Goal: Use online tool/utility: Utilize a website feature to perform a specific function

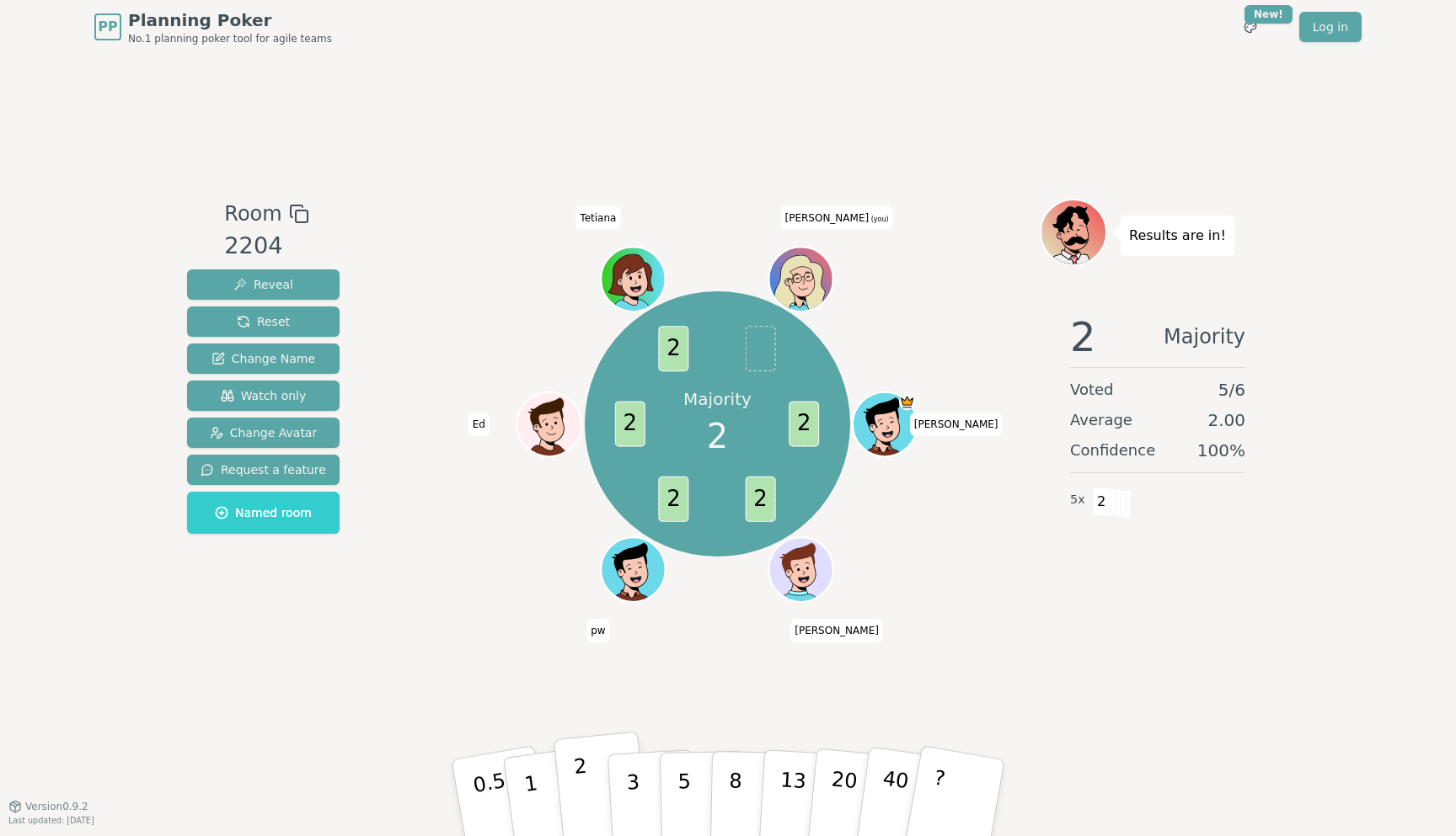
click at [576, 795] on p "2" at bounding box center [584, 800] width 22 height 92
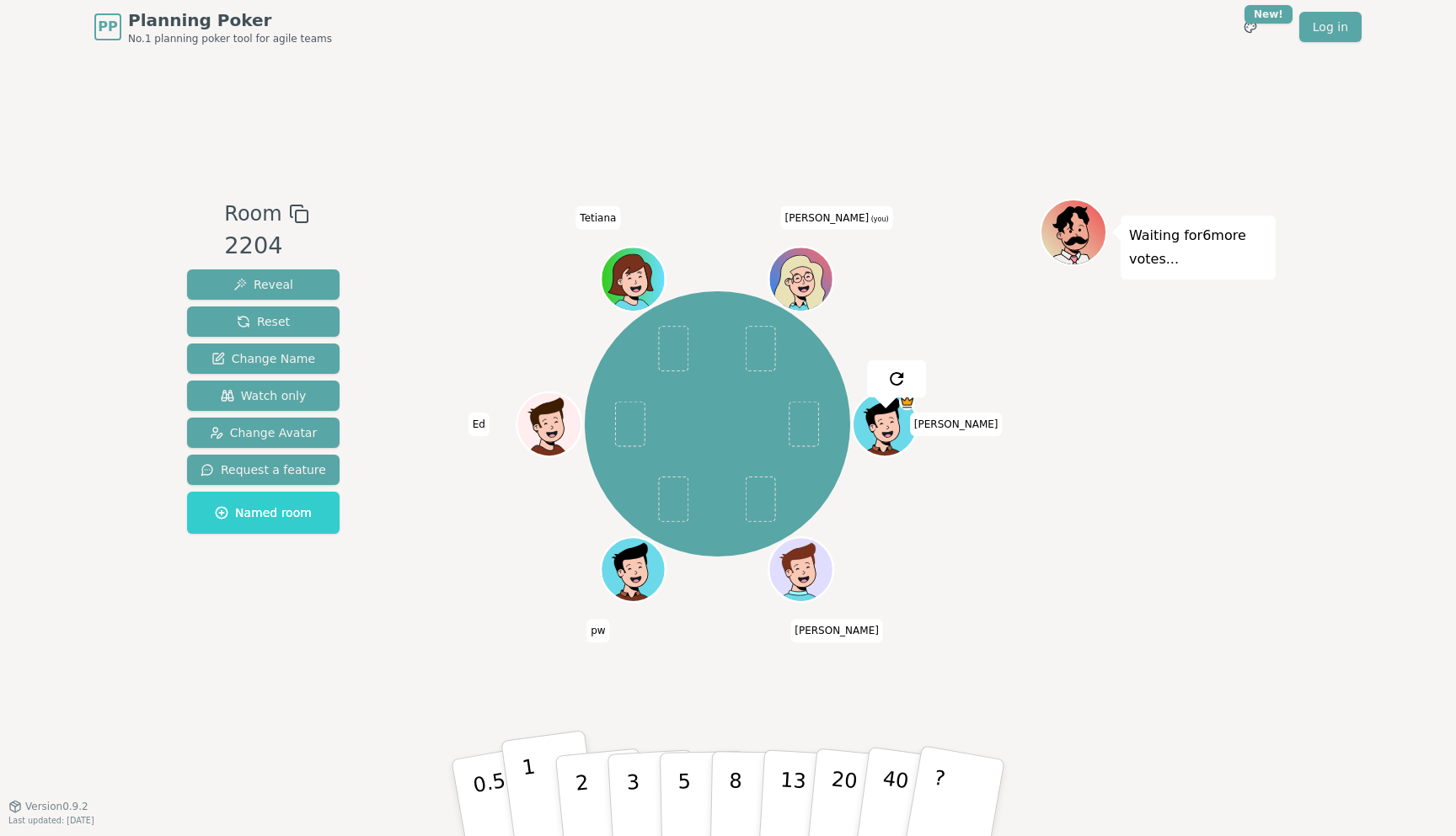
click at [539, 813] on button "1" at bounding box center [550, 798] width 100 height 136
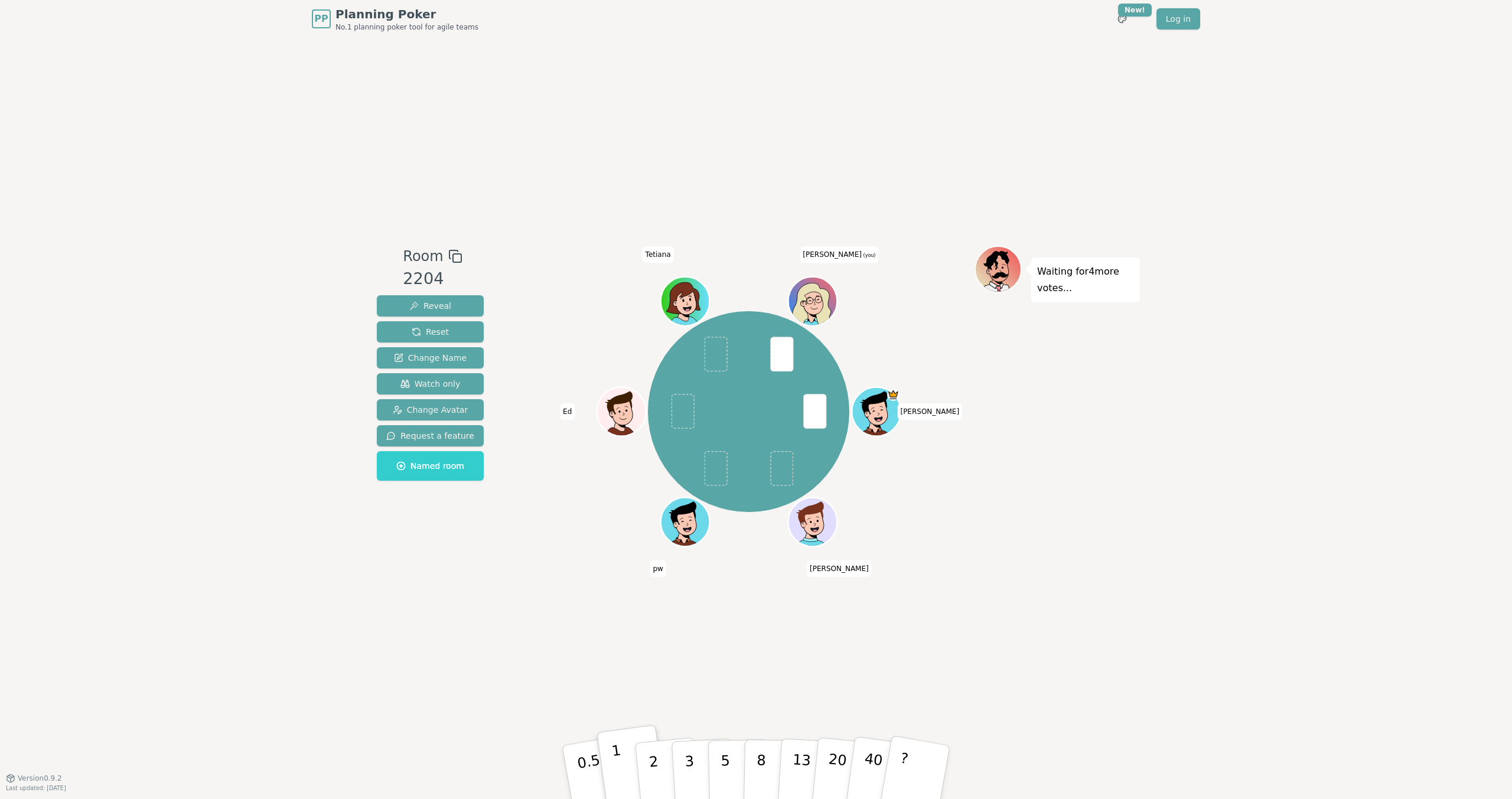
click at [626, 585] on button "1" at bounding box center [631, 772] width 70 height 96
click at [622, 585] on button "1" at bounding box center [631, 772] width 70 height 96
drag, startPoint x: 622, startPoint y: 750, endPoint x: 622, endPoint y: 782, distance: 32.0
click at [622, 585] on button "1" at bounding box center [631, 772] width 70 height 96
click at [537, 585] on div "Room 2204 Reveal Reset Change Name Watch only Change Avatar Request a feature N…" at bounding box center [756, 407] width 768 height 740
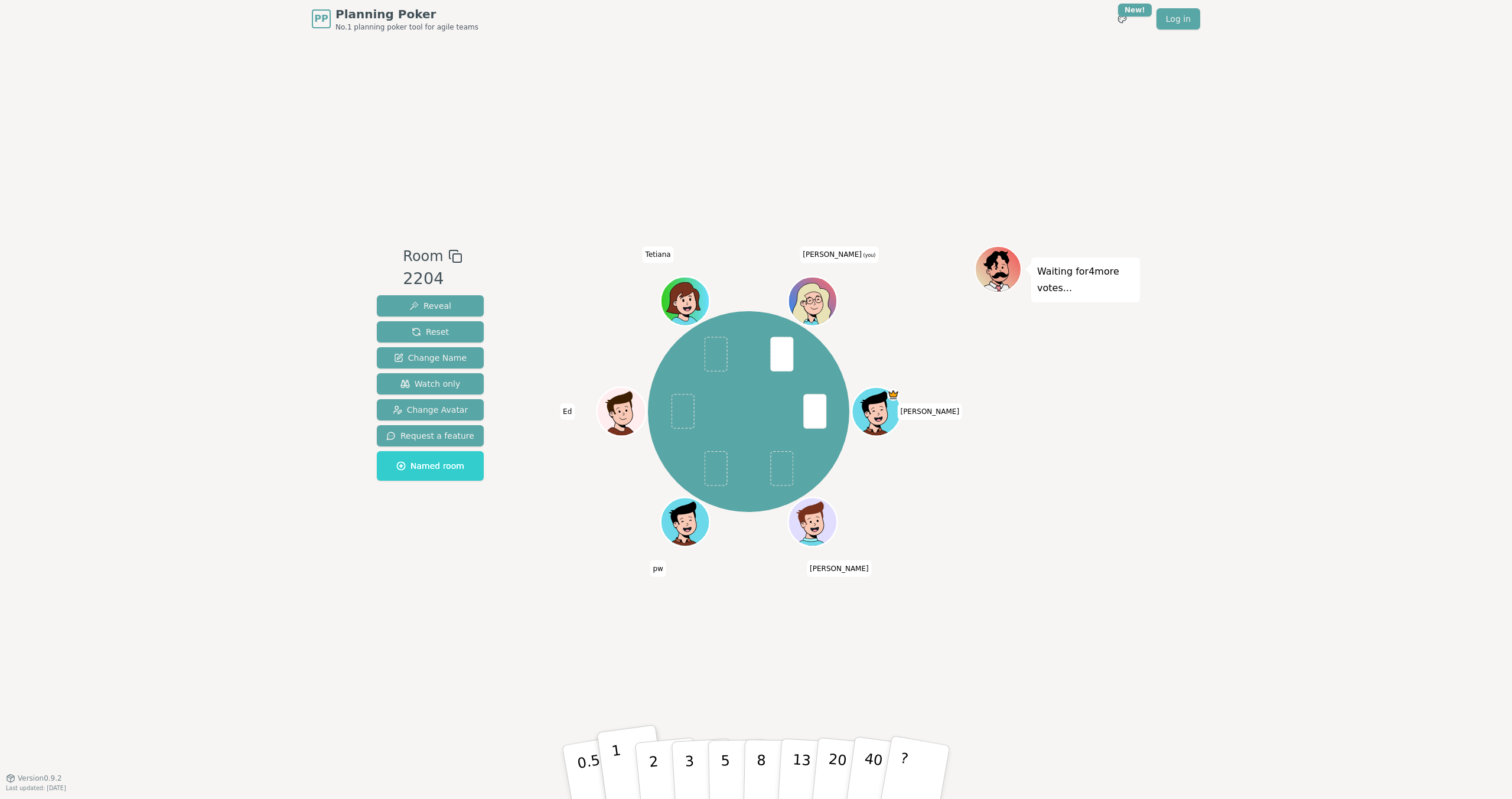
drag, startPoint x: 615, startPoint y: 731, endPoint x: 635, endPoint y: 798, distance: 69.9
click at [635, 585] on button "1" at bounding box center [631, 772] width 70 height 96
click at [781, 349] on span at bounding box center [781, 355] width 23 height 35
click at [652, 585] on p "2" at bounding box center [655, 774] width 16 height 65
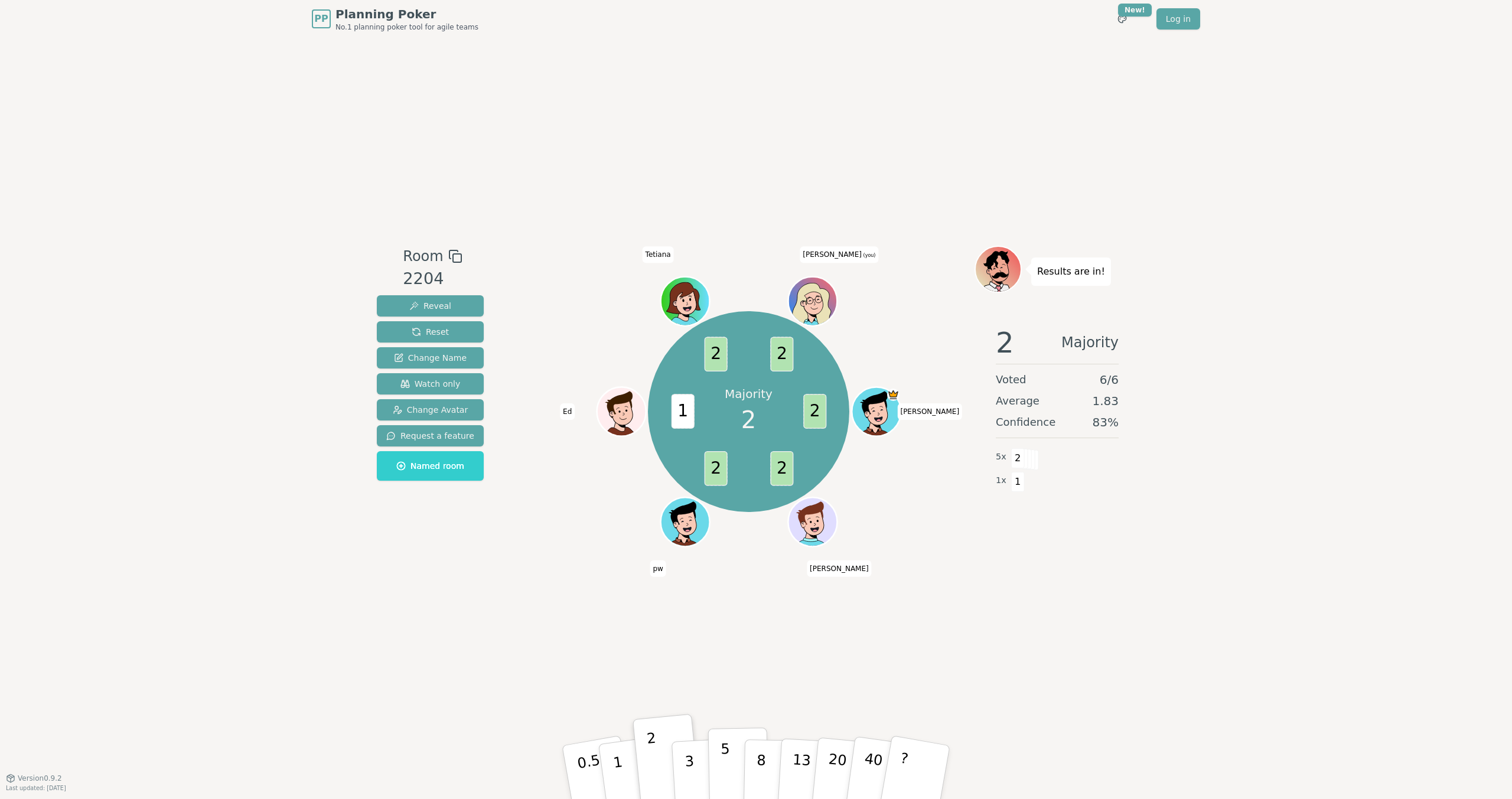
click at [729, 585] on p "5" at bounding box center [725, 772] width 10 height 64
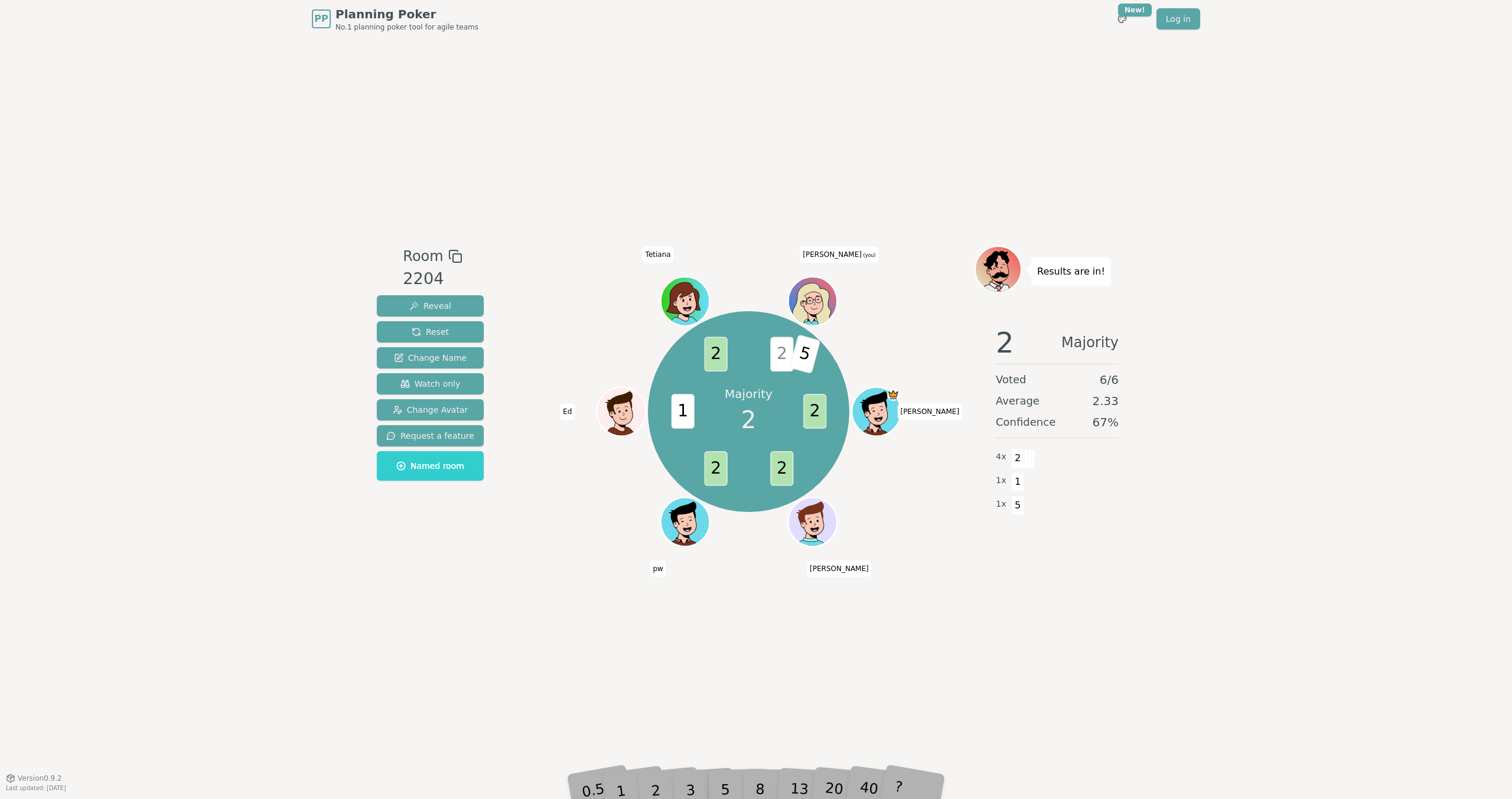
click at [802, 353] on span "5" at bounding box center [805, 355] width 31 height 39
click at [655, 585] on div "2" at bounding box center [667, 772] width 39 height 44
click at [794, 358] on span "5" at bounding box center [805, 355] width 31 height 39
click at [798, 358] on span "5" at bounding box center [805, 355] width 31 height 39
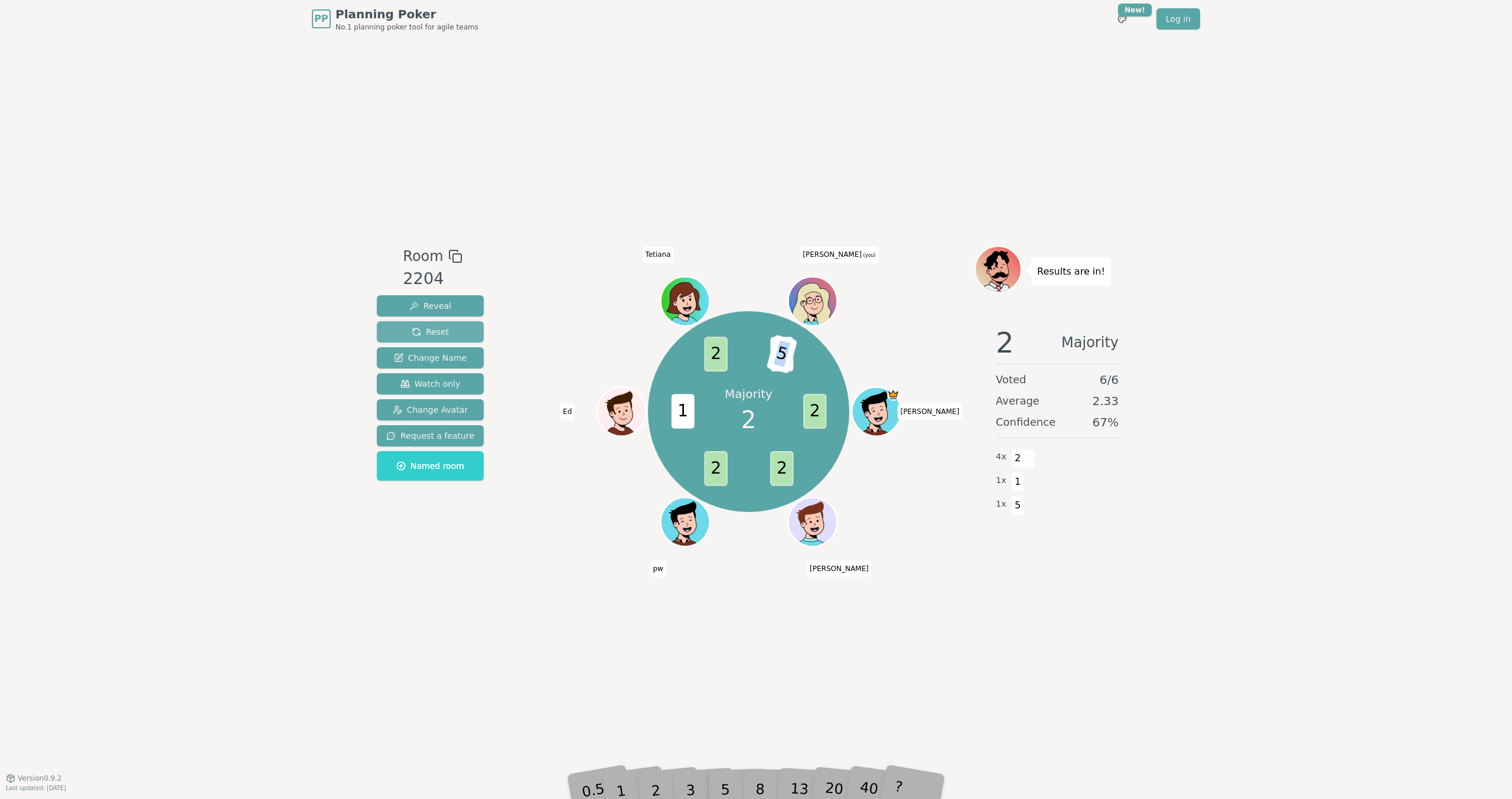
click at [457, 330] on button "Reset" at bounding box center [430, 332] width 107 height 22
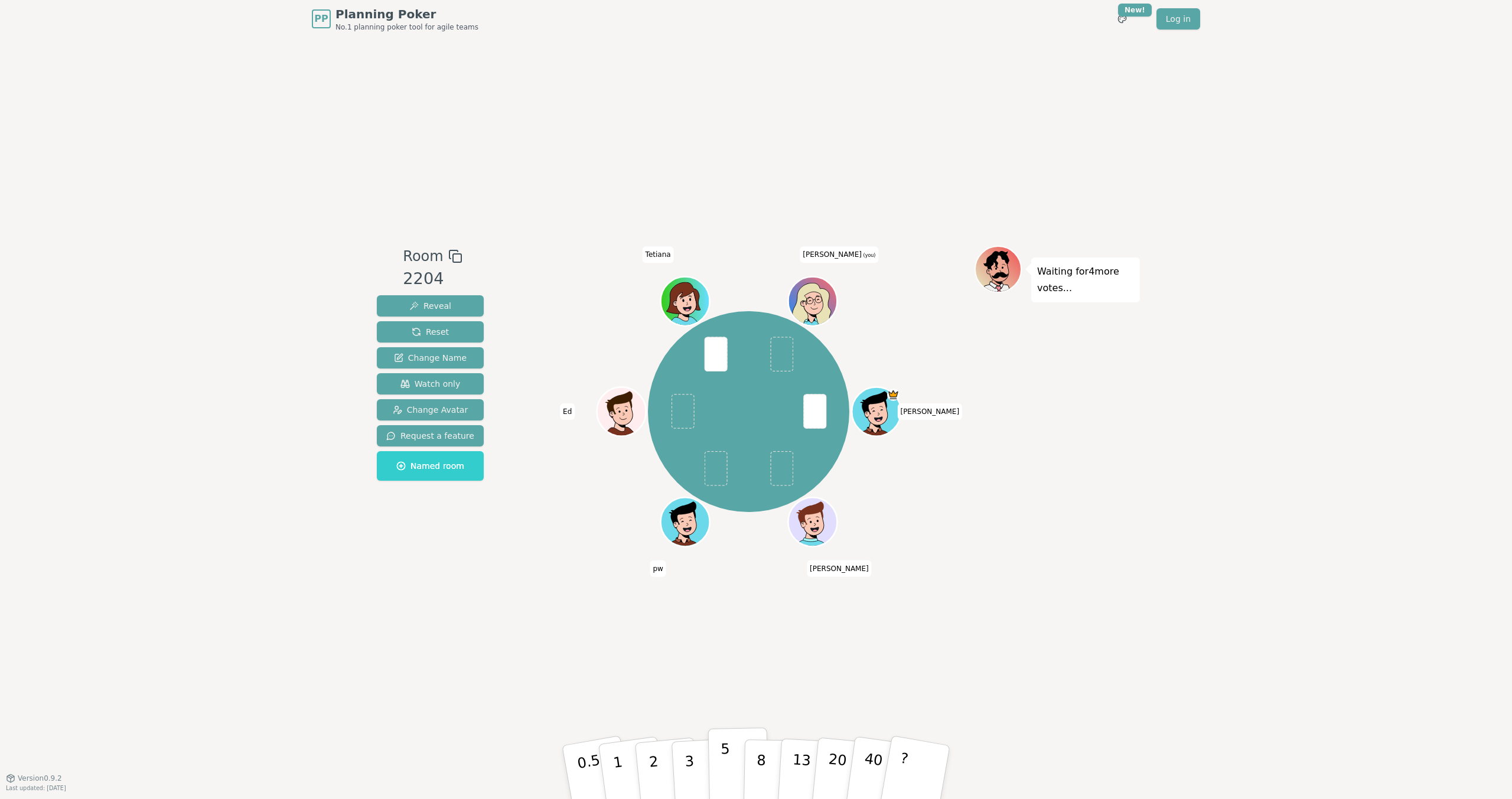
click at [726, 585] on p "5" at bounding box center [725, 772] width 10 height 64
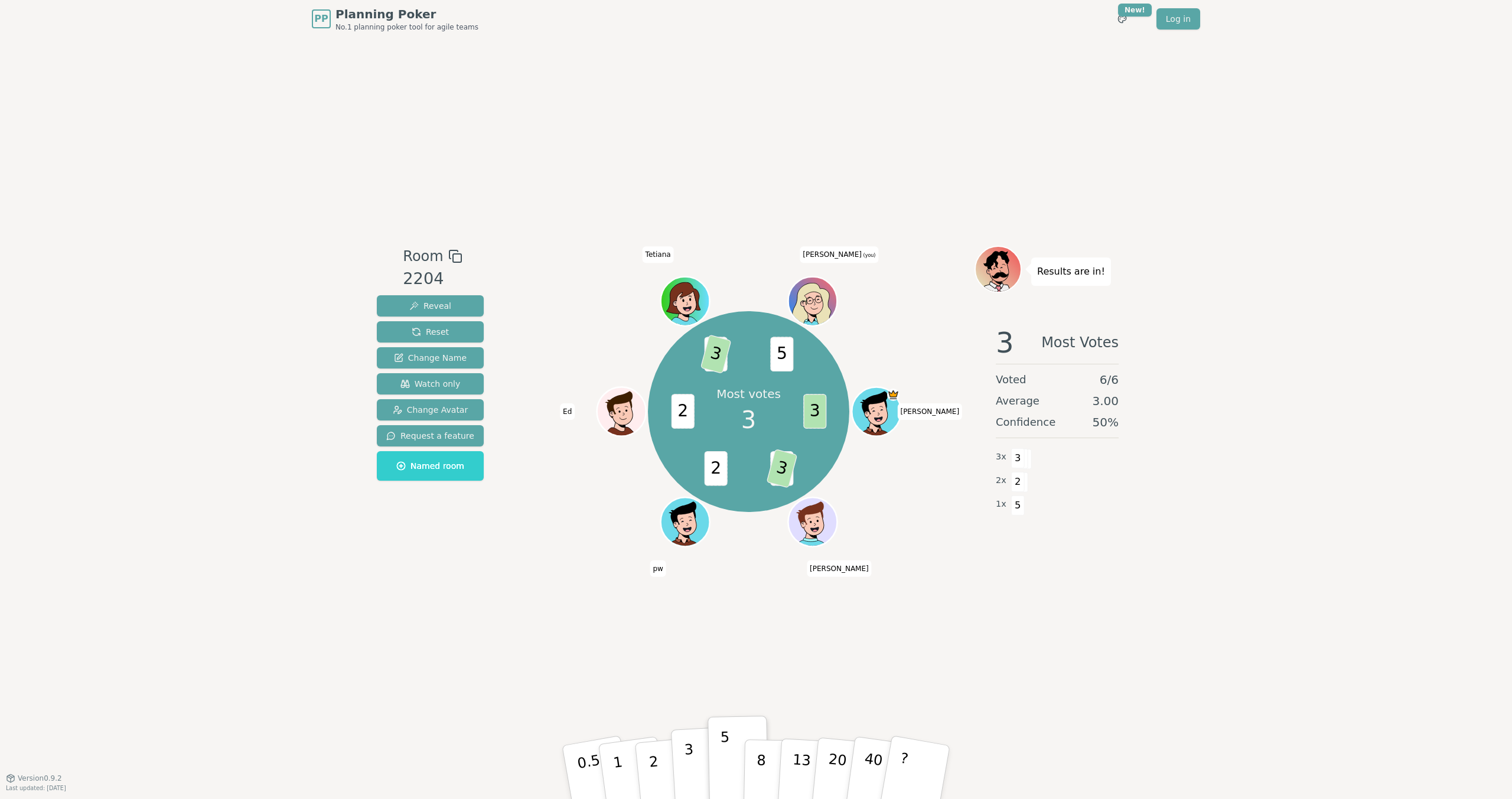
click at [688, 585] on p "3" at bounding box center [690, 773] width 13 height 65
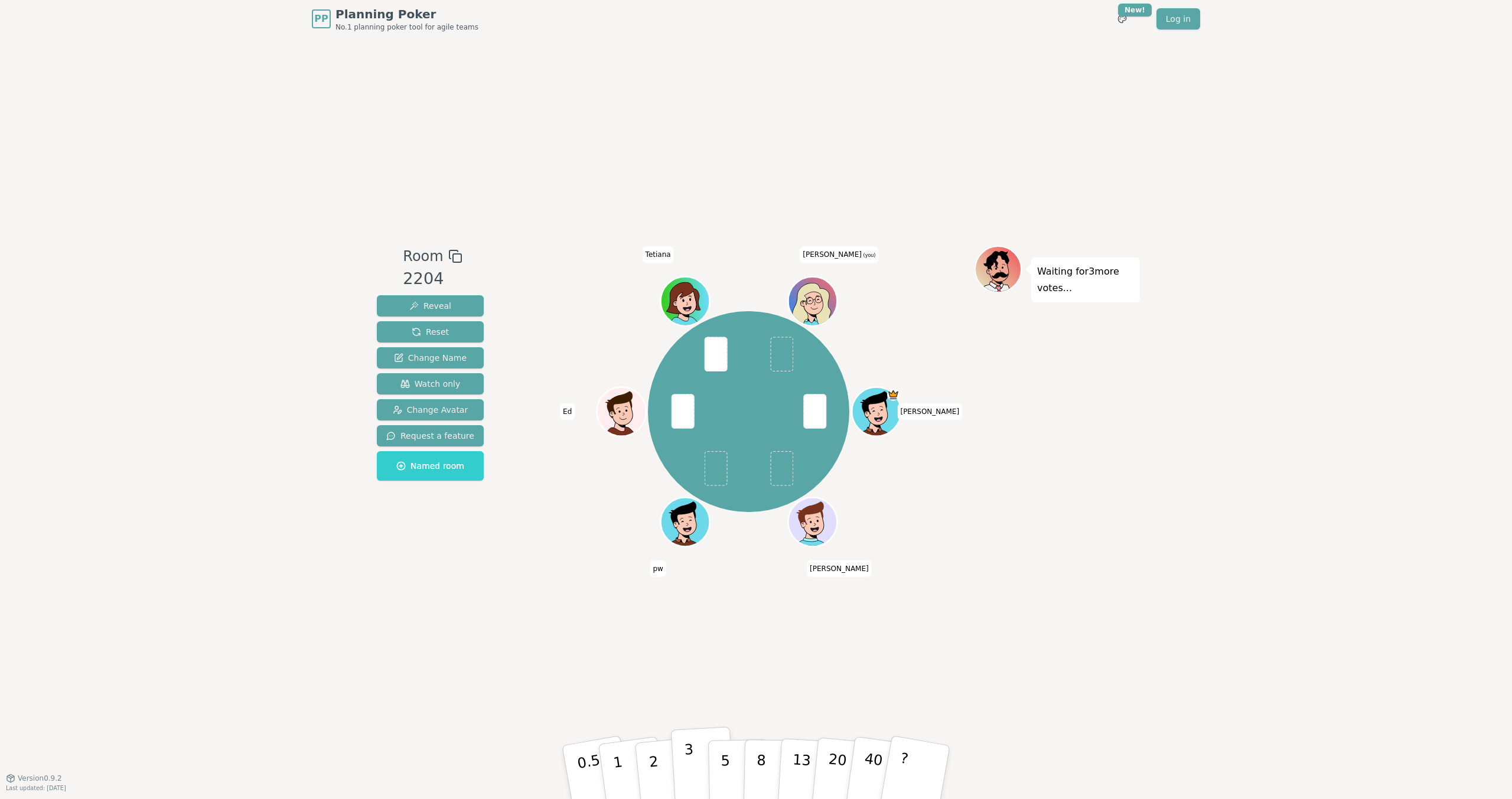
click at [696, 585] on button "3" at bounding box center [703, 772] width 65 height 92
click at [729, 585] on p "5" at bounding box center [725, 772] width 10 height 64
